Goal: Information Seeking & Learning: Learn about a topic

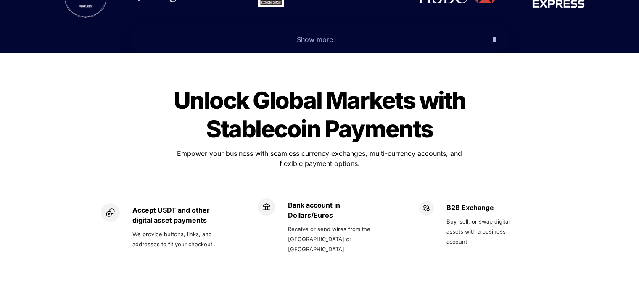
scroll to position [537, 0]
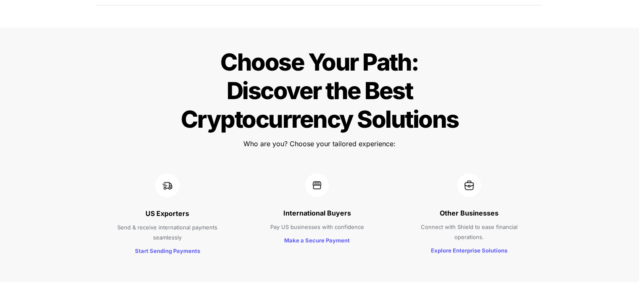
click at [408, 174] on div at bounding box center [470, 186] width 124 height 24
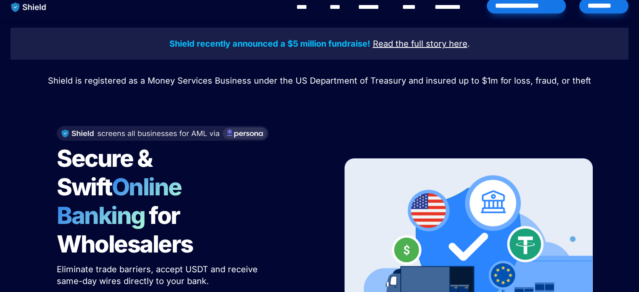
scroll to position [0, 0]
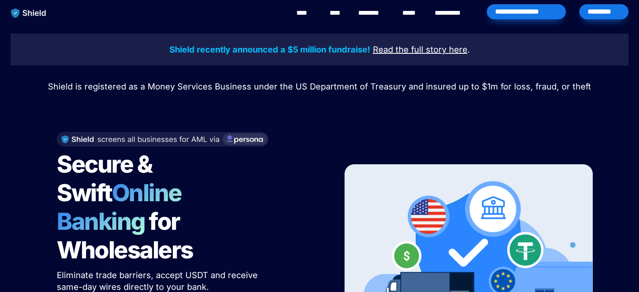
click at [413, 50] on u "Read the full story" at bounding box center [410, 50] width 74 height 10
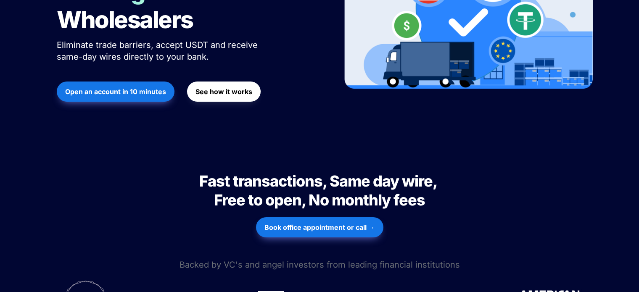
scroll to position [229, 0]
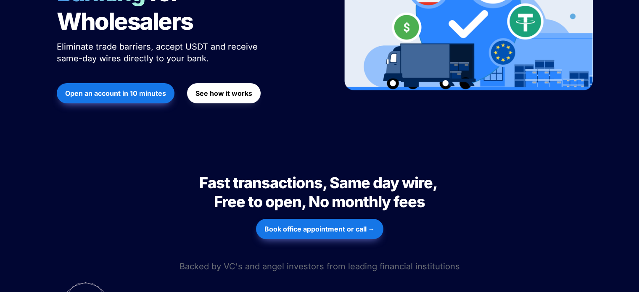
click at [224, 89] on strong "See how it works" at bounding box center [224, 93] width 57 height 8
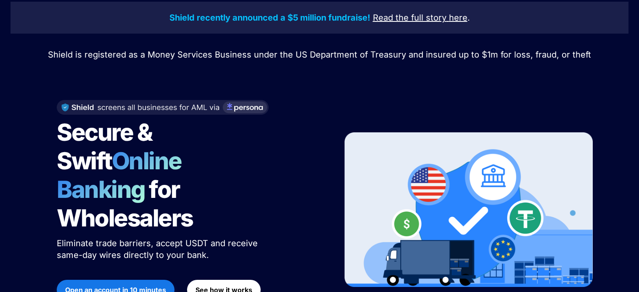
scroll to position [0, 0]
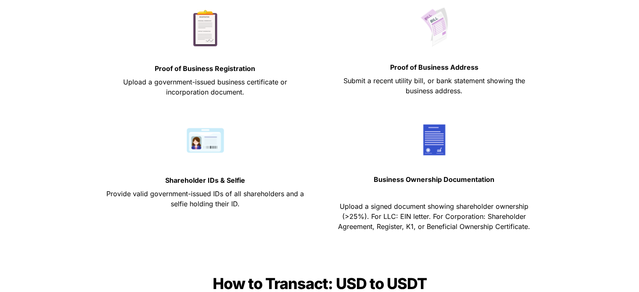
scroll to position [468, 0]
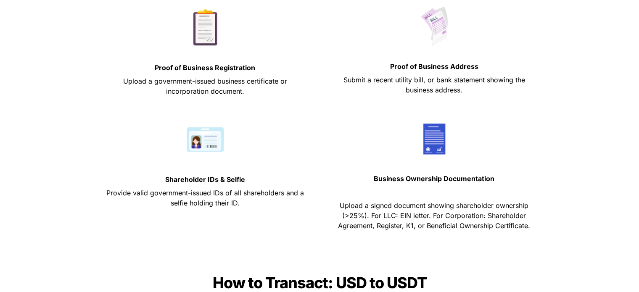
click at [292, 186] on p "Provide valid government-issued IDs of all shareholders and a selfie holding th…" at bounding box center [205, 198] width 208 height 24
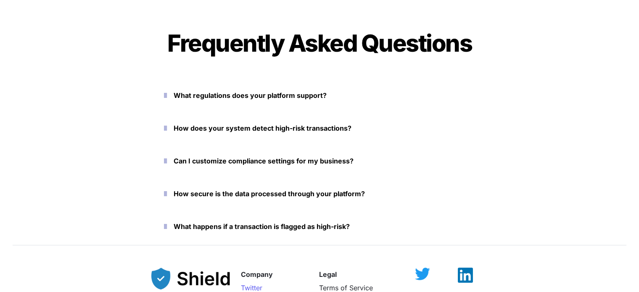
scroll to position [3778, 0]
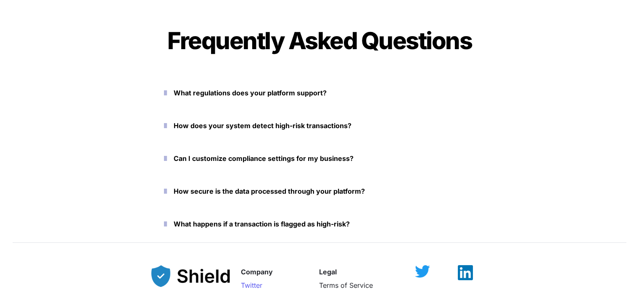
click at [167, 94] on icon "button" at bounding box center [165, 93] width 3 height 10
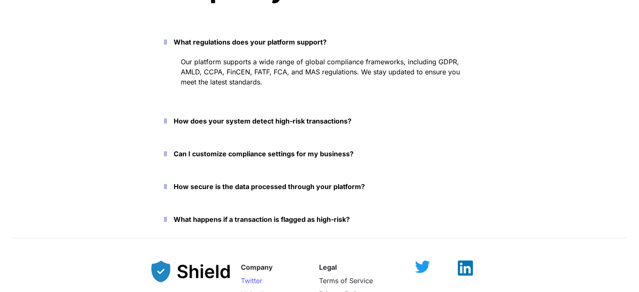
scroll to position [3836, 0]
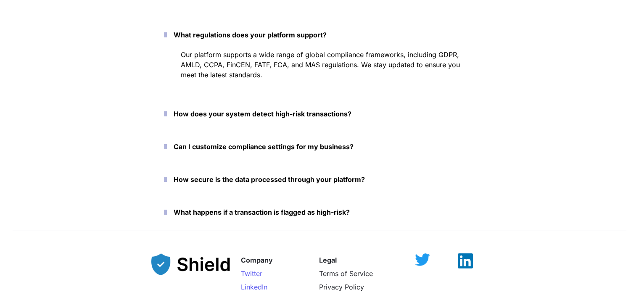
click at [167, 113] on icon "button" at bounding box center [165, 114] width 3 height 10
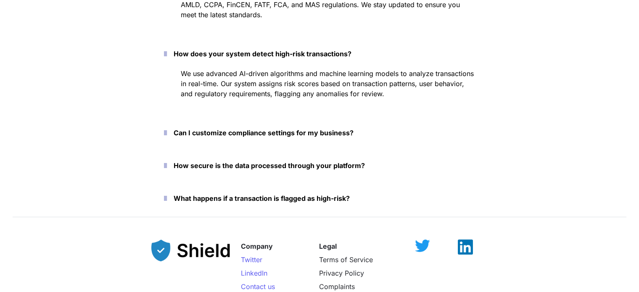
scroll to position [3897, 0]
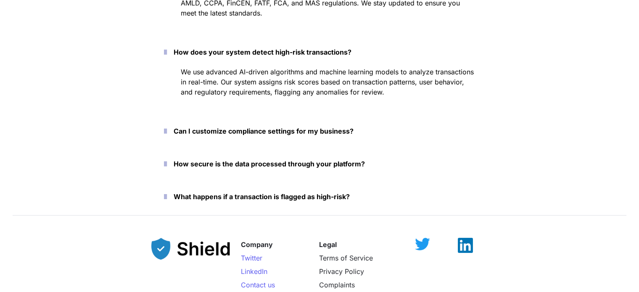
click at [167, 132] on icon "button" at bounding box center [165, 131] width 3 height 10
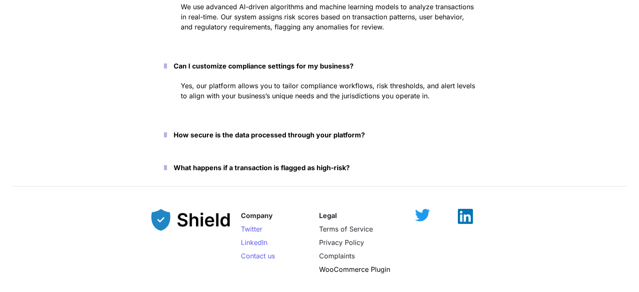
scroll to position [3966, 0]
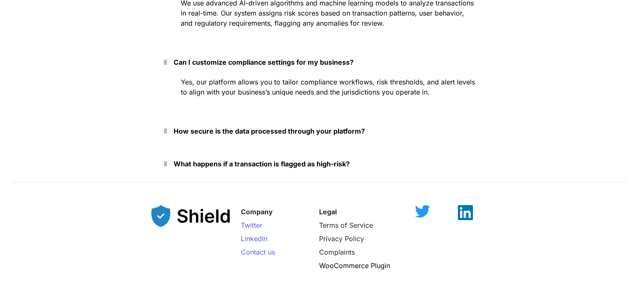
click at [167, 132] on icon "button" at bounding box center [165, 131] width 3 height 10
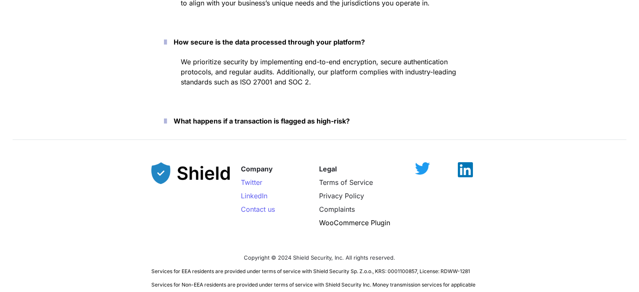
scroll to position [4056, 0]
click at [167, 119] on icon "button" at bounding box center [165, 121] width 3 height 10
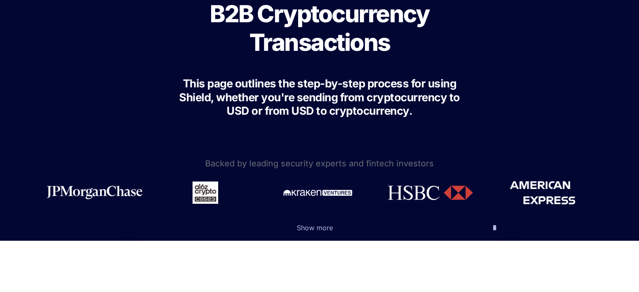
scroll to position [0, 0]
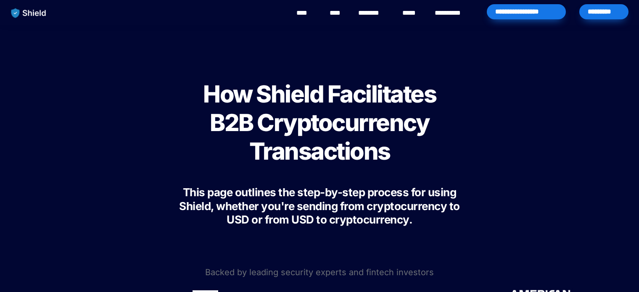
click at [455, 11] on link "**********" at bounding box center [454, 13] width 38 height 10
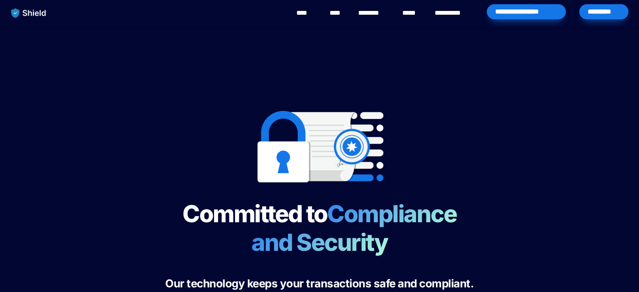
click at [444, 14] on link "**********" at bounding box center [454, 13] width 38 height 10
click at [449, 10] on link "**********" at bounding box center [454, 13] width 38 height 10
